Goal: Book appointment/travel/reservation

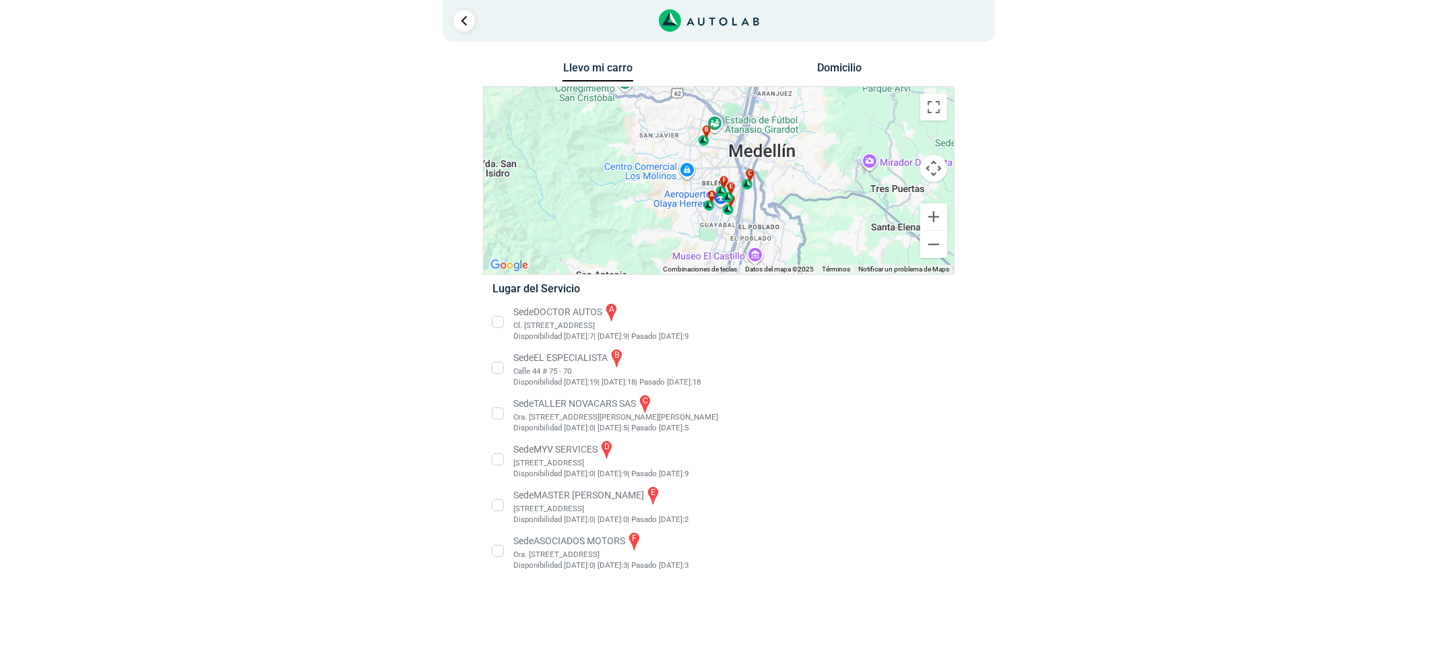
click at [556, 360] on li "Sede EL ESPECIALISTA b Calle 44 # 75 - 70 Disponibilidad [DATE]: 19 | [DATE]: 1…" at bounding box center [718, 368] width 472 height 40
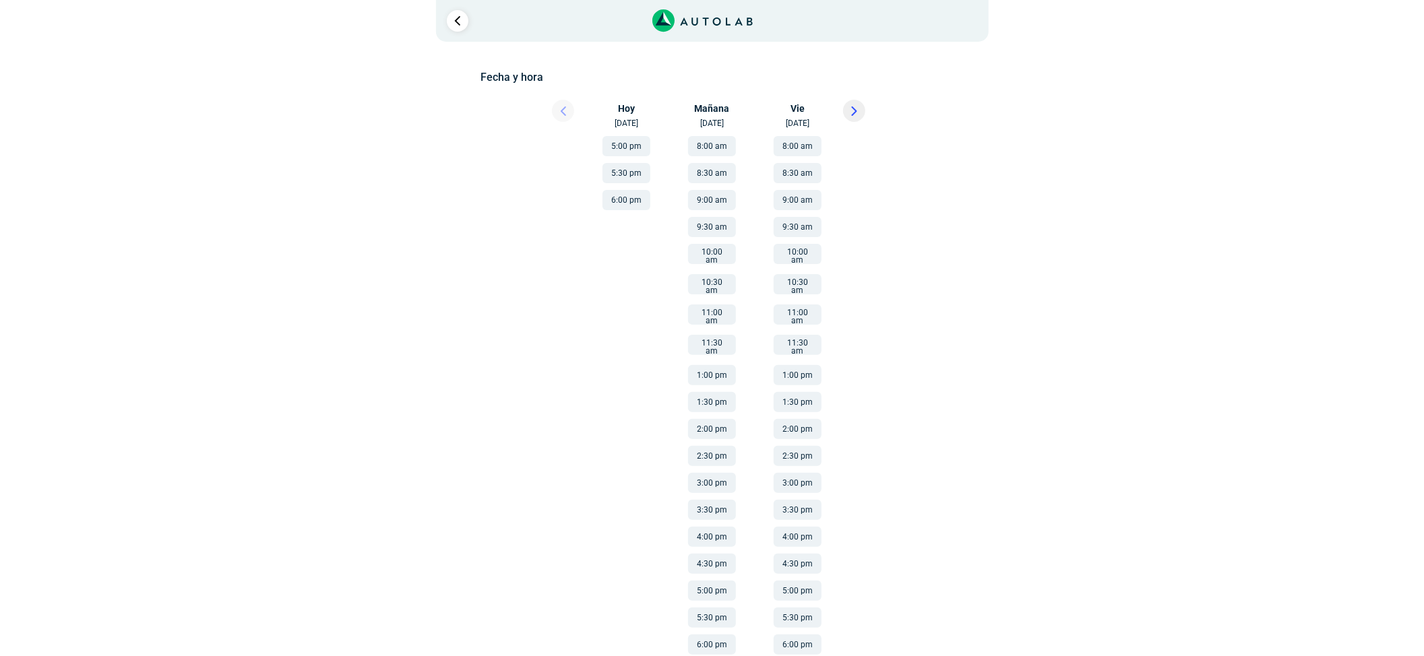
scroll to position [192, 0]
click at [793, 143] on button "8:00 am" at bounding box center [797, 143] width 48 height 20
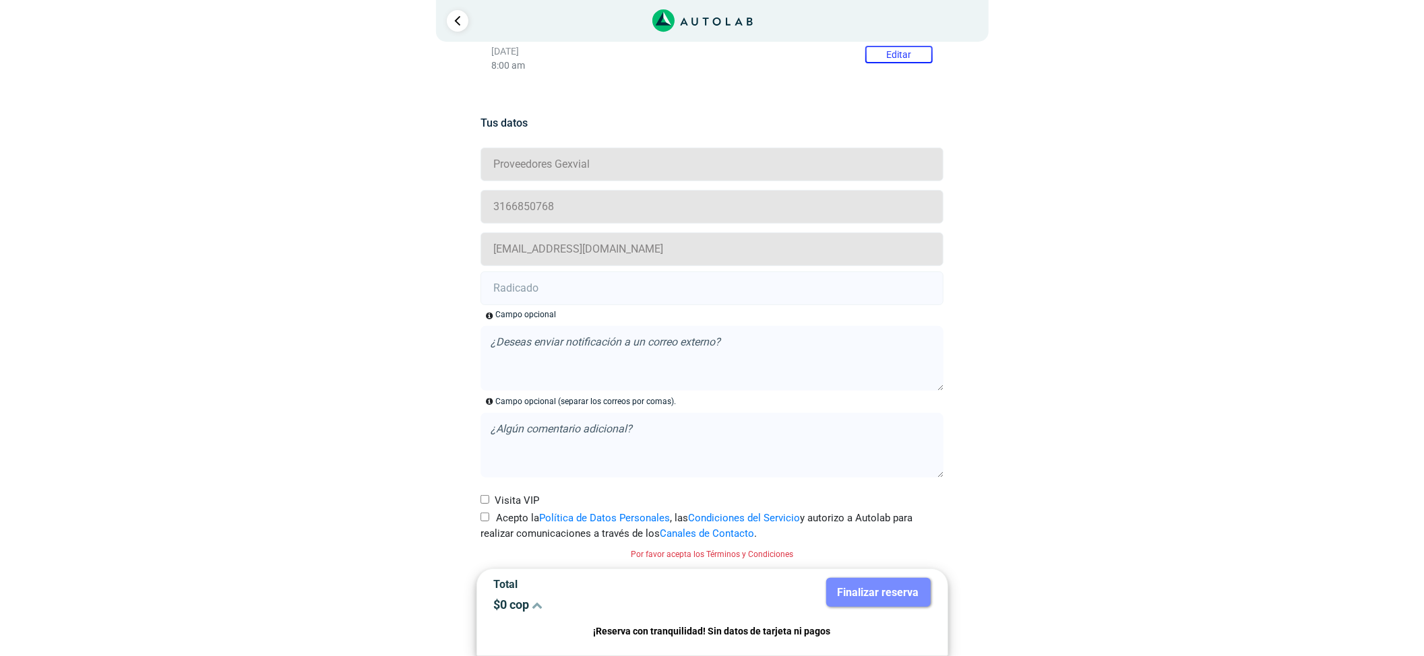
click at [481, 513] on input "Acepto la Política de Datos Personales , las Condiciones del Servicio y autoriz…" at bounding box center [484, 517] width 9 height 9
checkbox input "true"
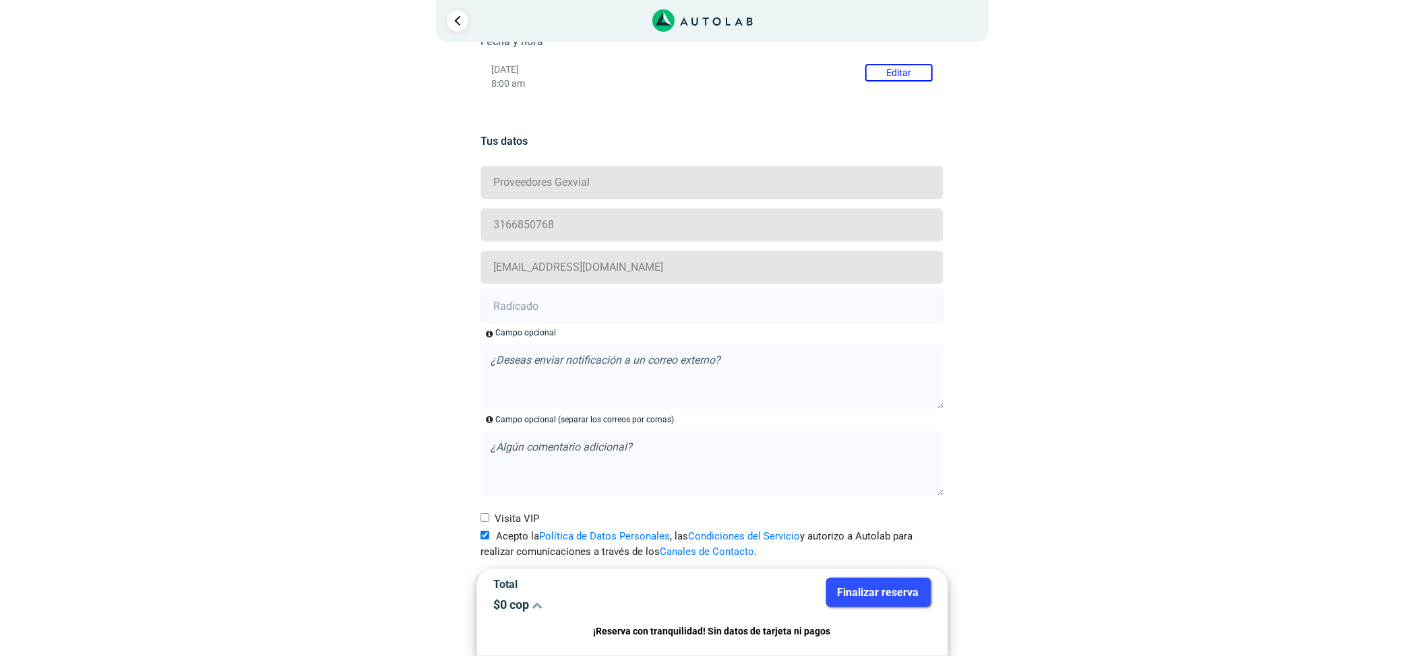
click at [547, 294] on input "text" at bounding box center [711, 307] width 463 height 34
click at [583, 309] on input "text" at bounding box center [711, 307] width 463 height 34
paste input "21005599"
type input "21005599"
click at [903, 590] on button "Finalizar reserva" at bounding box center [878, 592] width 104 height 29
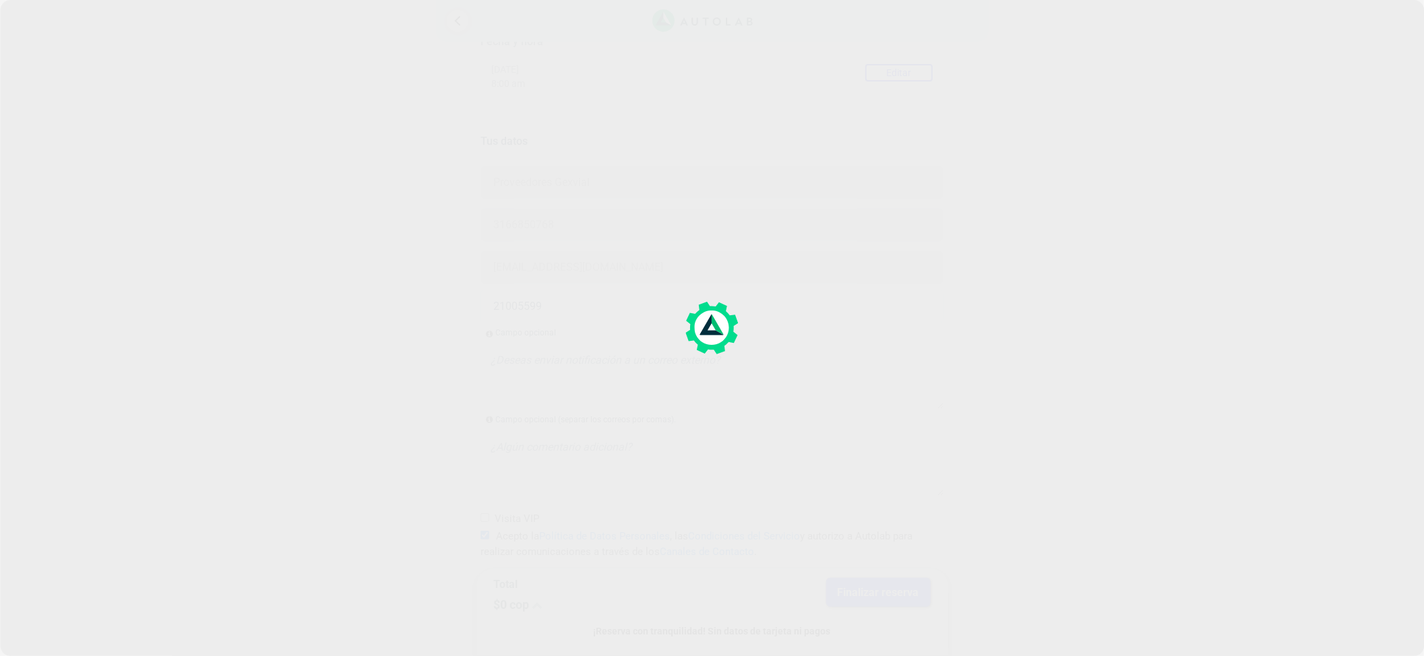
scroll to position [0, 0]
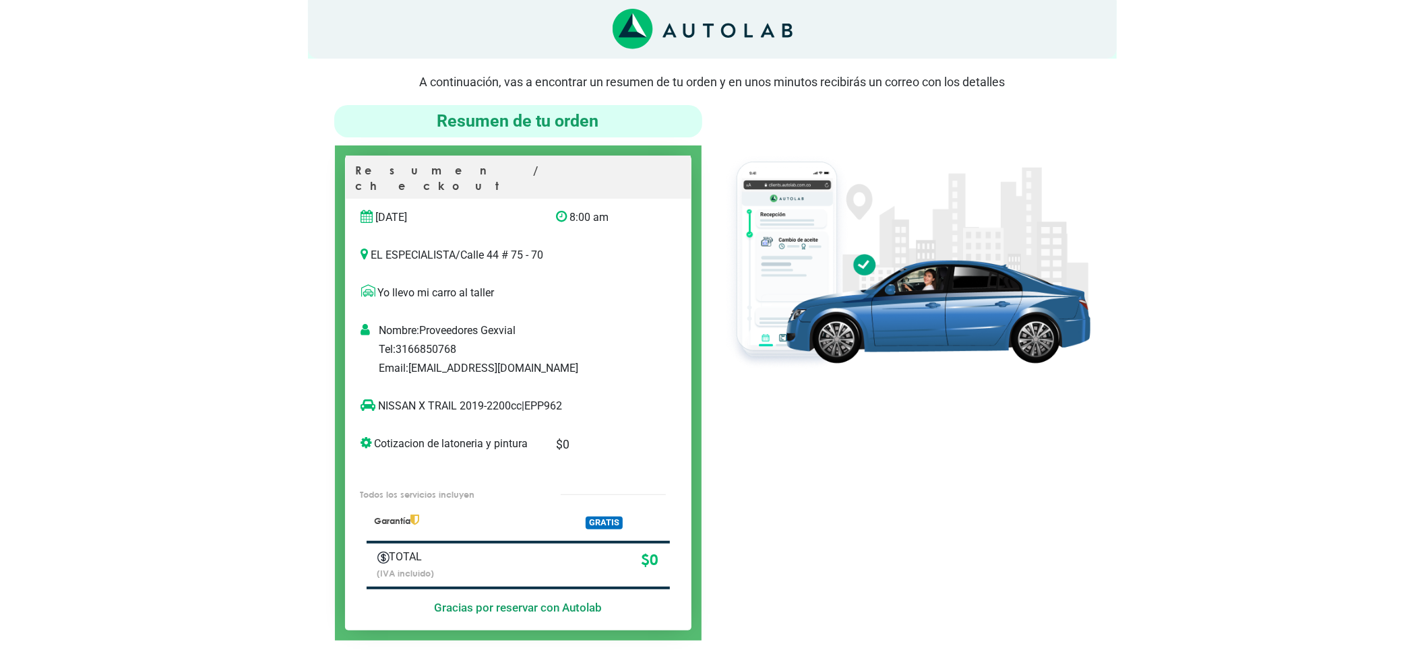
scroll to position [90, 0]
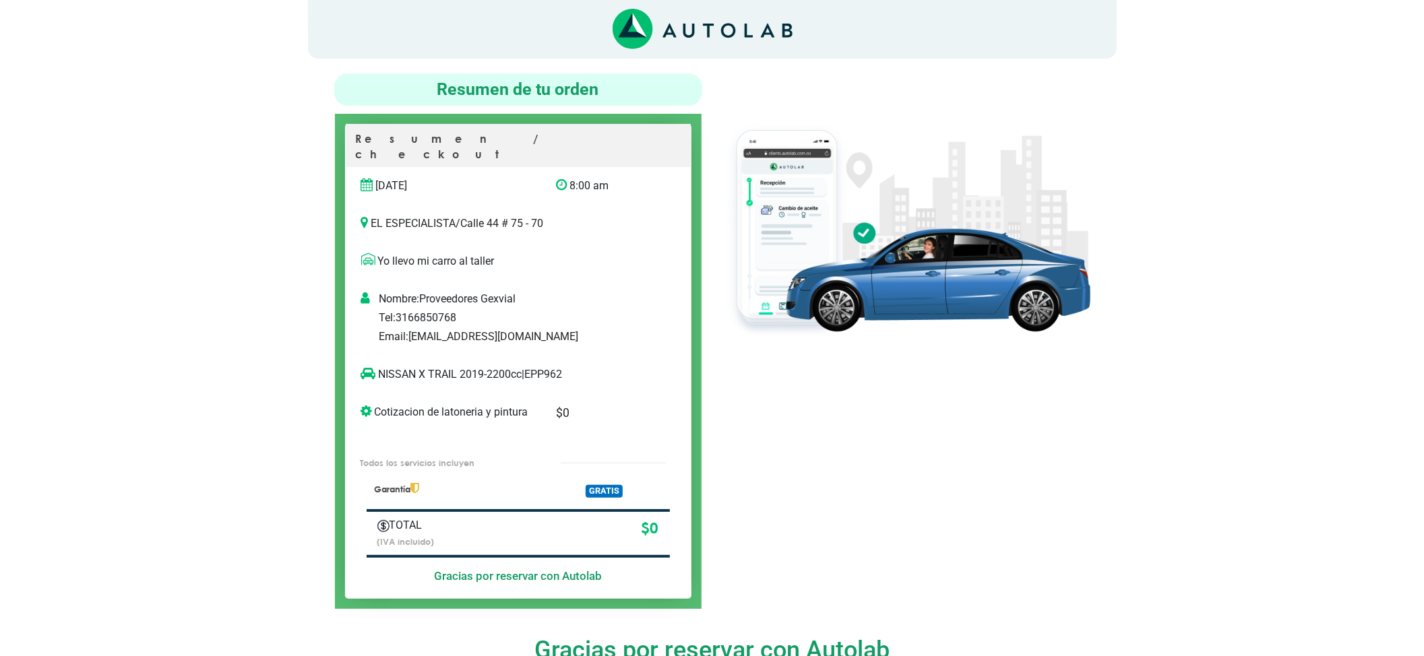
click at [755, 448] on div at bounding box center [906, 341] width 388 height 536
click at [561, 366] on p "NISSAN X TRAIL 2019-2200cc | EPP962" at bounding box center [504, 374] width 286 height 16
click at [558, 366] on p "NISSAN X TRAIL 2019-2200cc | EPP962" at bounding box center [504, 374] width 286 height 16
copy p "EPP962"
